Goal: Task Accomplishment & Management: Use online tool/utility

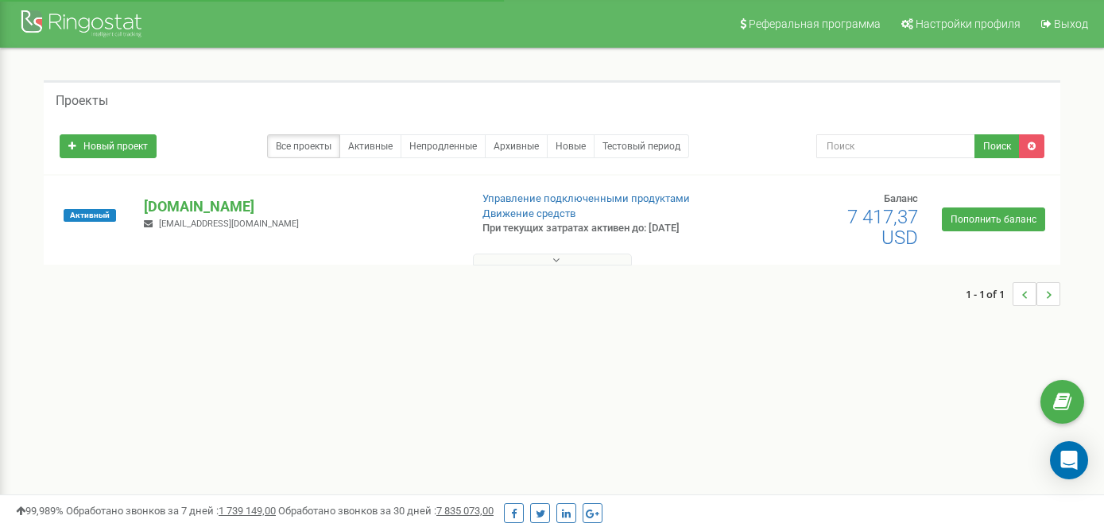
click at [263, 208] on p "[DOMAIN_NAME]" at bounding box center [300, 206] width 312 height 21
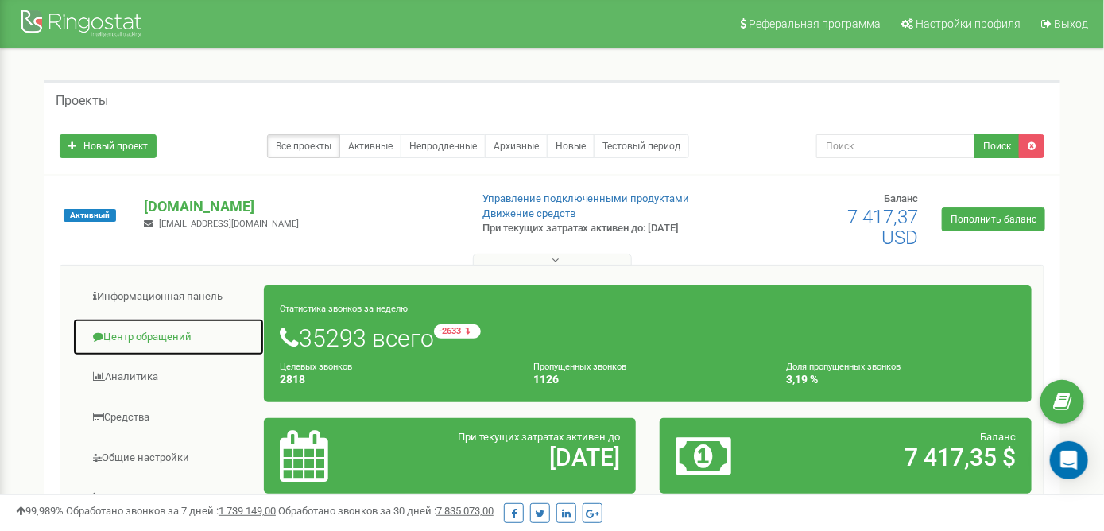
click at [136, 325] on link "Центр обращений" at bounding box center [168, 337] width 192 height 39
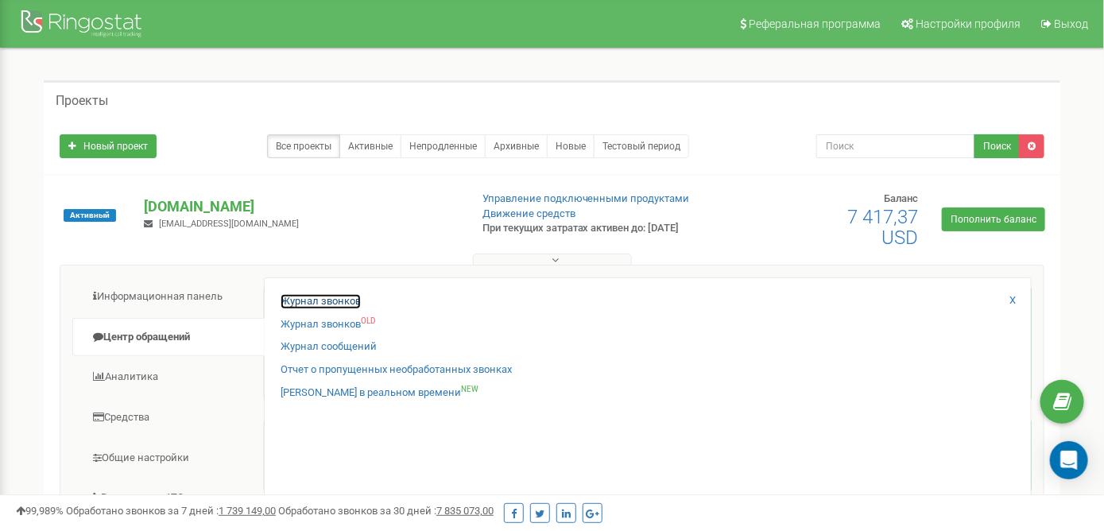
click at [281, 305] on link "Журнал звонков" at bounding box center [321, 301] width 80 height 15
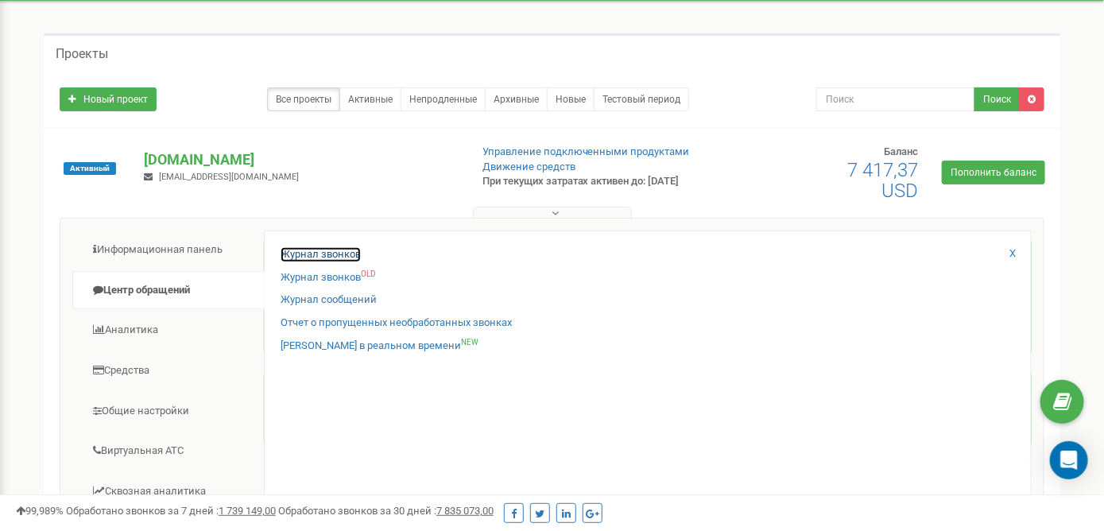
scroll to position [80, 0]
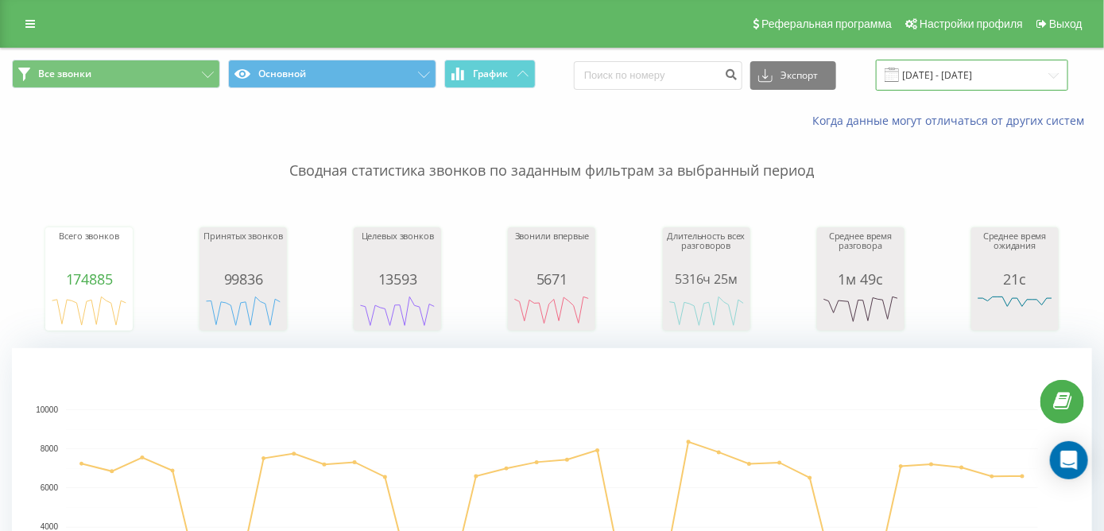
click at [950, 60] on input "[DATE] - [DATE]" at bounding box center [972, 75] width 192 height 31
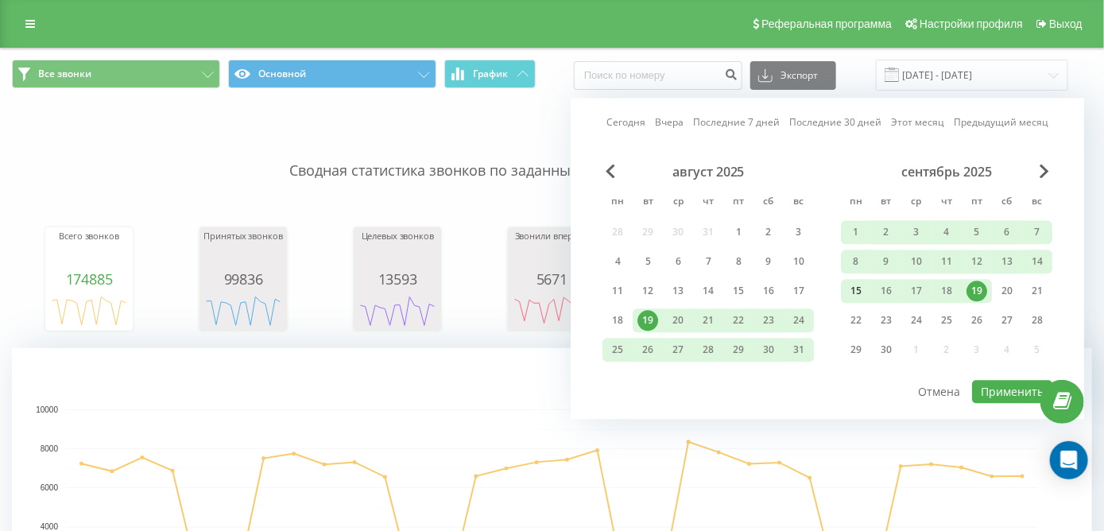
drag, startPoint x: 856, startPoint y: 282, endPoint x: 871, endPoint y: 280, distance: 15.3
click at [857, 282] on div "15" at bounding box center [856, 291] width 21 height 21
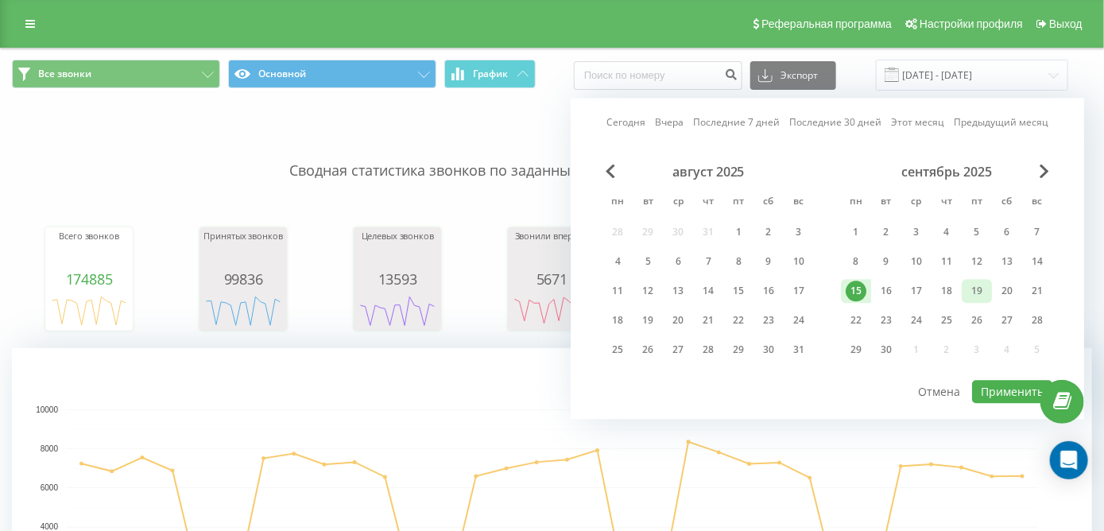
click at [974, 289] on div "19" at bounding box center [977, 291] width 21 height 21
drag, startPoint x: 997, startPoint y: 384, endPoint x: 962, endPoint y: 385, distance: 35.0
click at [997, 385] on button "Применить" at bounding box center [1012, 391] width 80 height 23
type input "15.09.2025 - 19.09.2025"
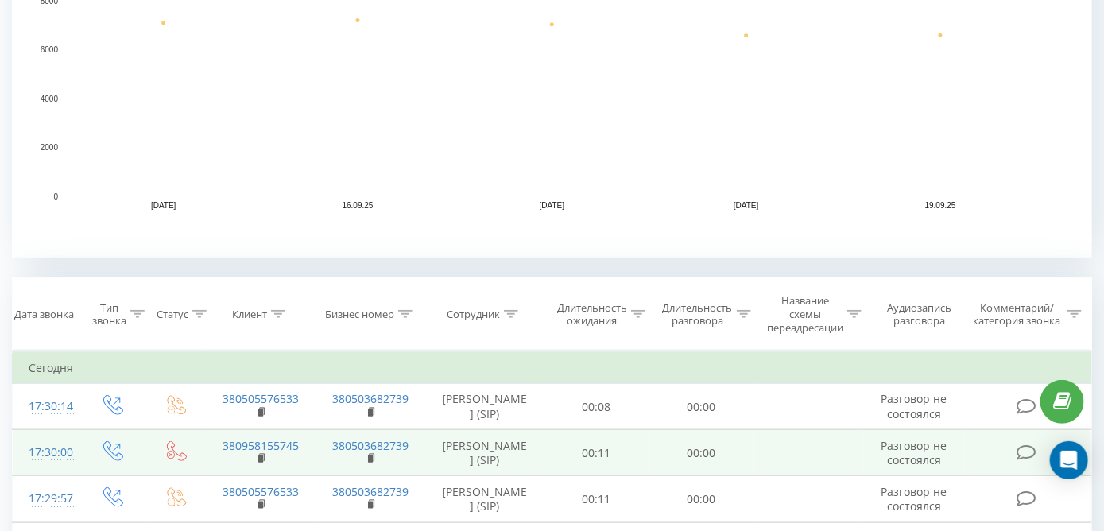
scroll to position [557, 0]
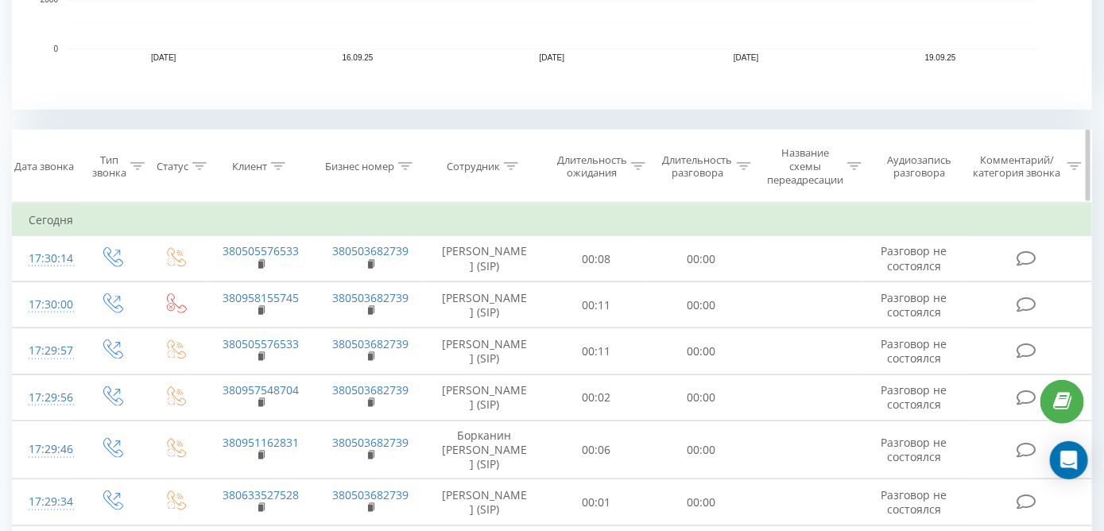
click at [511, 155] on th "Сотрудник" at bounding box center [484, 166] width 118 height 72
click at [506, 163] on icon at bounding box center [511, 166] width 14 height 8
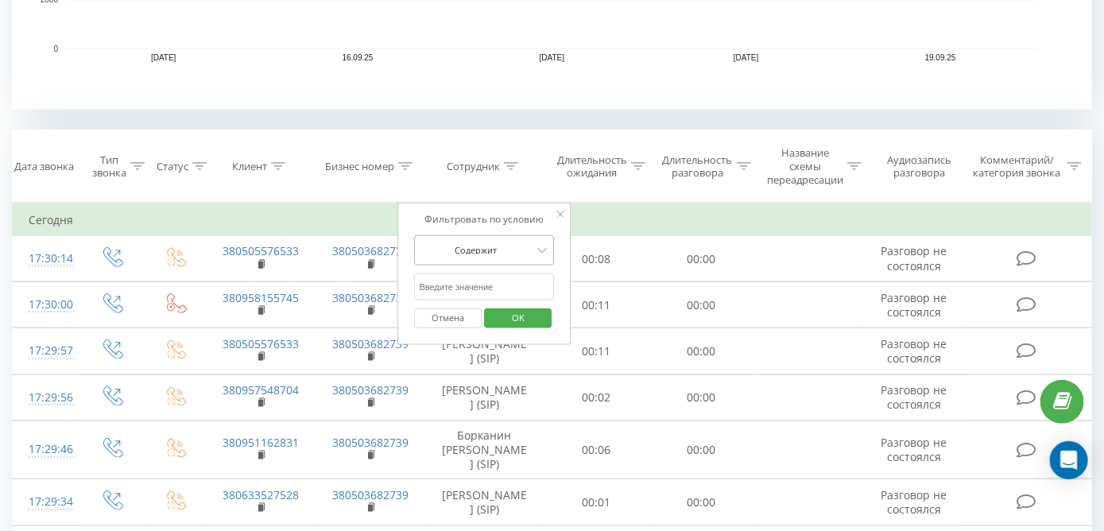
drag, startPoint x: 502, startPoint y: 282, endPoint x: 502, endPoint y: 259, distance: 23.1
click at [502, 282] on input "text" at bounding box center [485, 287] width 140 height 28
type input "хоменко"
click button "OK" at bounding box center [518, 318] width 68 height 20
